Goal: Navigation & Orientation: Understand site structure

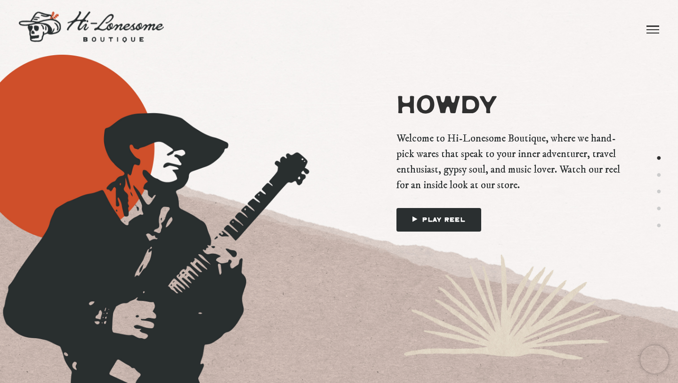
click at [660, 31] on div "Howdy About Love Letters Brands Say Hello" at bounding box center [339, 23] width 678 height 47
click at [655, 32] on link at bounding box center [653, 29] width 13 height 58
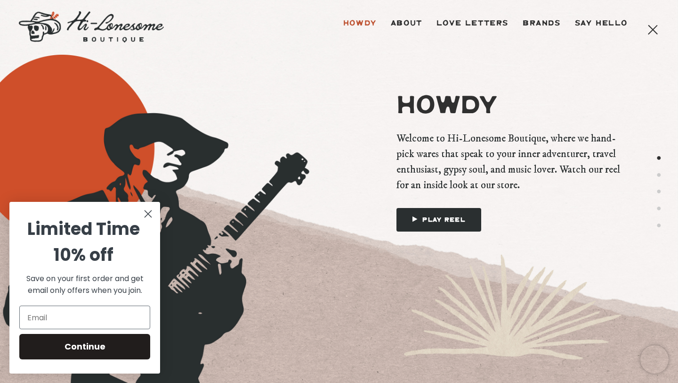
click at [150, 219] on circle "Close dialog" at bounding box center [148, 214] width 16 height 16
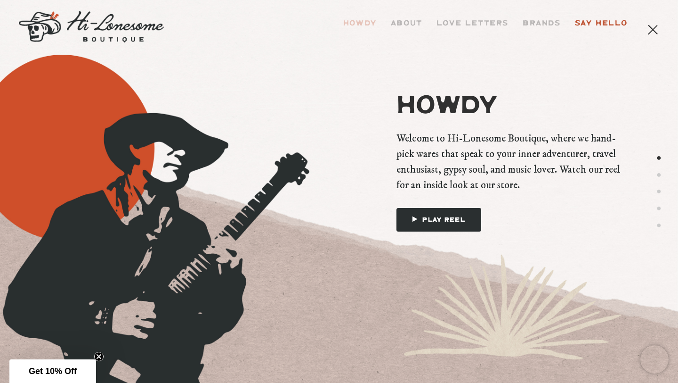
click at [599, 20] on link "Say Hello" at bounding box center [601, 23] width 67 height 47
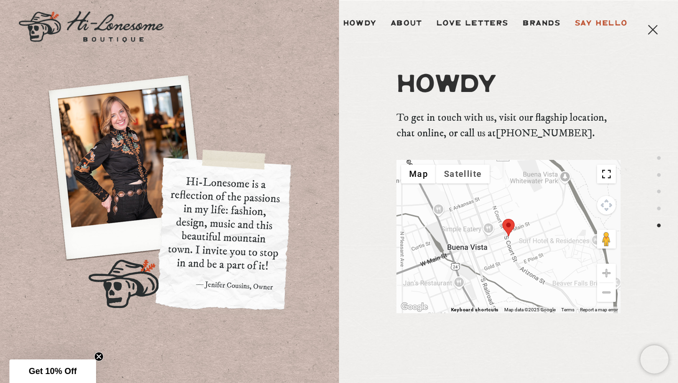
click at [97, 355] on icon "Close teaser" at bounding box center [99, 356] width 4 height 4
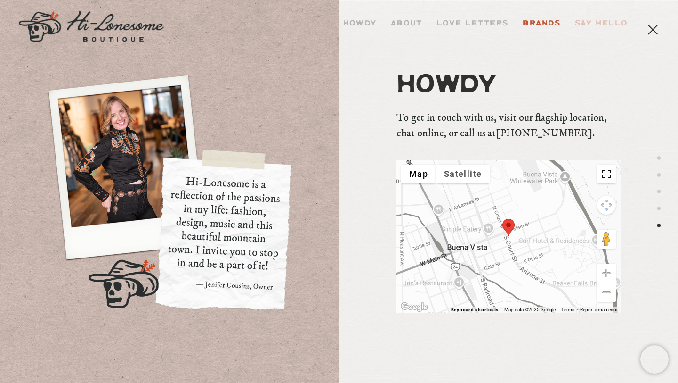
click at [551, 26] on link "Brands" at bounding box center [542, 23] width 52 height 47
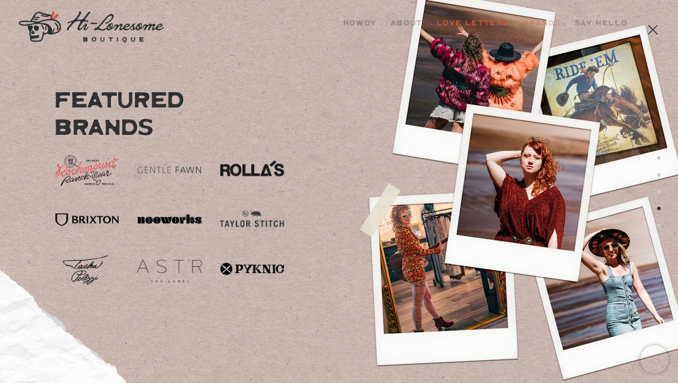
click at [467, 25] on link "Love Letters" at bounding box center [473, 23] width 86 height 47
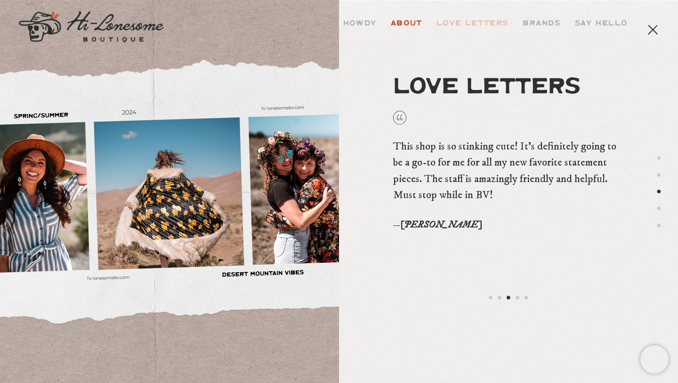
click at [412, 24] on link "About" at bounding box center [407, 23] width 46 height 47
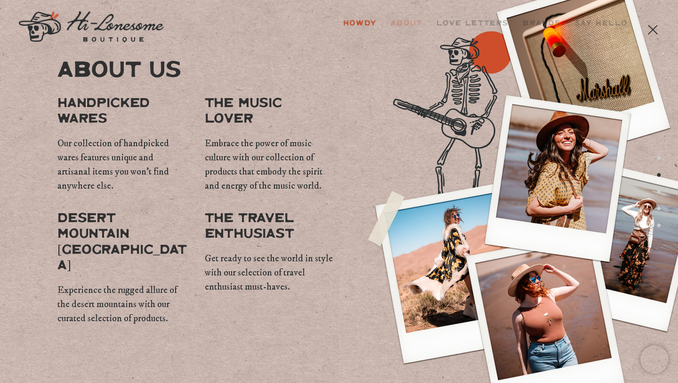
click at [370, 19] on link "Howdy" at bounding box center [360, 23] width 48 height 47
